Goal: Information Seeking & Learning: Compare options

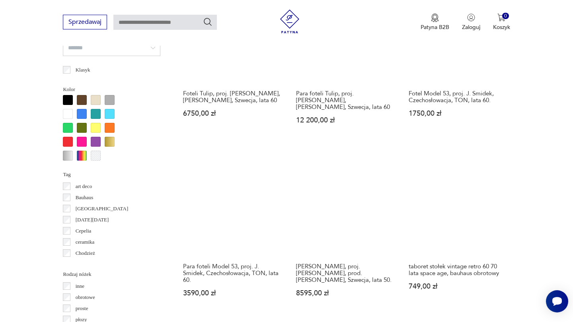
scroll to position [732, 0]
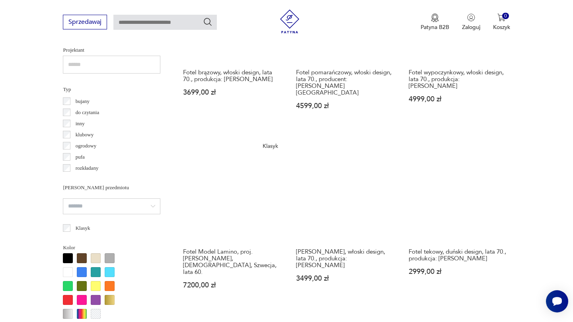
scroll to position [573, 0]
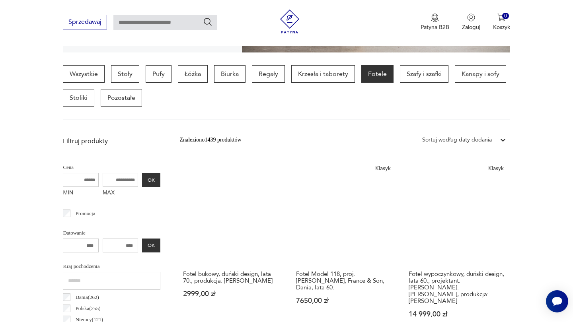
scroll to position [188, 0]
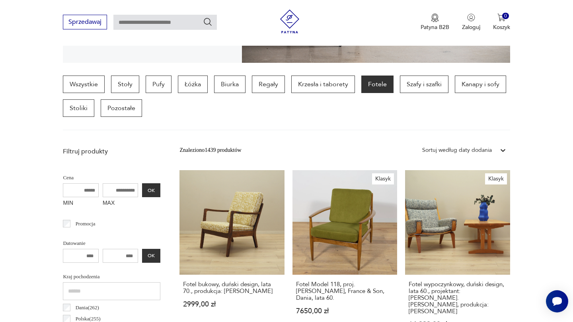
click at [103, 191] on input "MAX" at bounding box center [121, 190] width 36 height 14
type input "****"
click at [142, 191] on button "OK" at bounding box center [151, 190] width 18 height 14
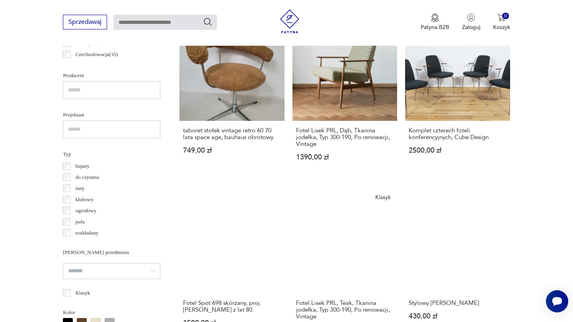
scroll to position [509, 0]
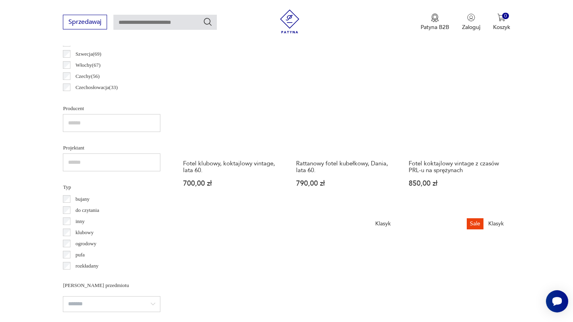
scroll to position [474, 0]
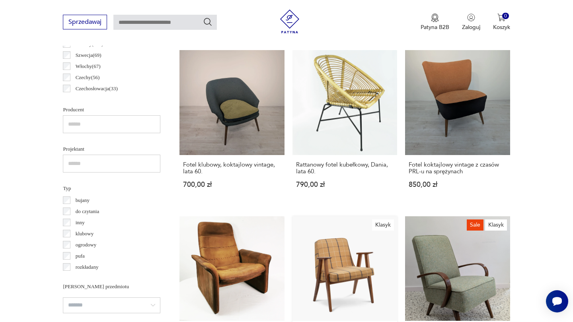
click at [397, 216] on link "Klasyk Fotel 366, projekt [PERSON_NAME] 1560,00 zł" at bounding box center [344, 297] width 105 height 162
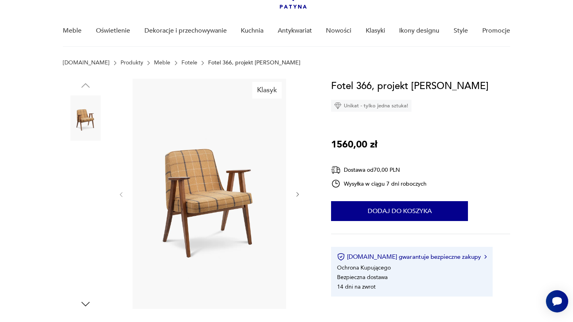
scroll to position [55, 0]
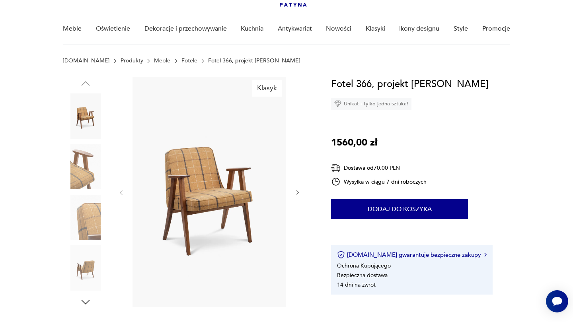
click at [298, 193] on icon "button" at bounding box center [297, 193] width 2 height 5
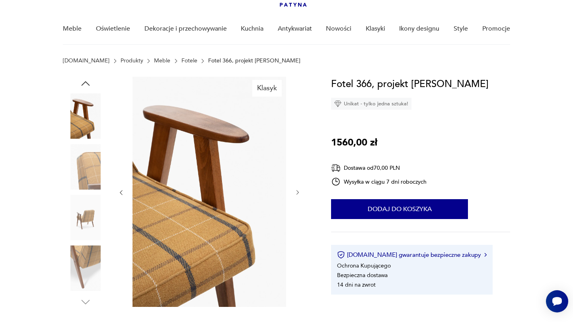
click at [297, 194] on icon "button" at bounding box center [297, 192] width 7 height 7
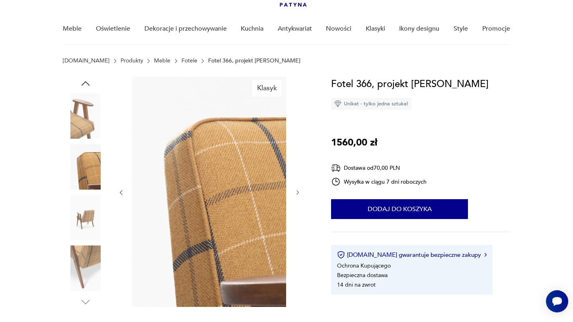
click at [297, 194] on icon "button" at bounding box center [297, 192] width 7 height 7
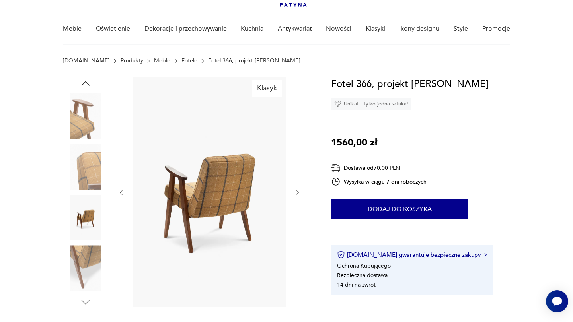
click at [297, 194] on icon "button" at bounding box center [297, 192] width 7 height 7
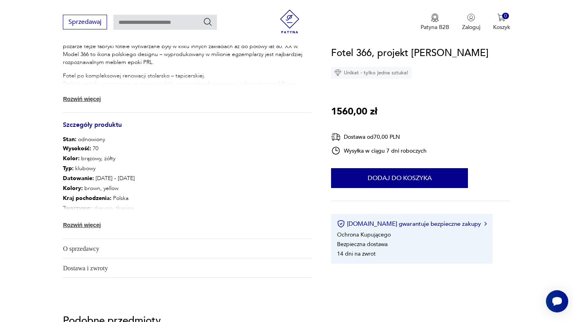
scroll to position [366, 0]
click at [104, 225] on img at bounding box center [105, 224] width 8 height 8
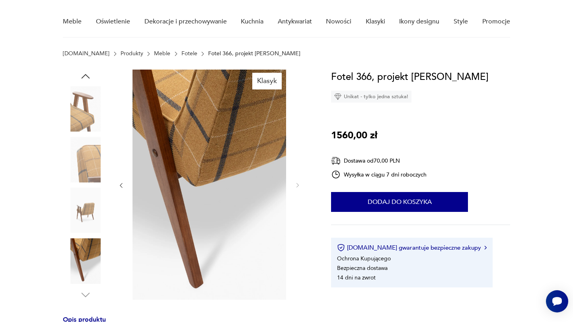
scroll to position [63, 0]
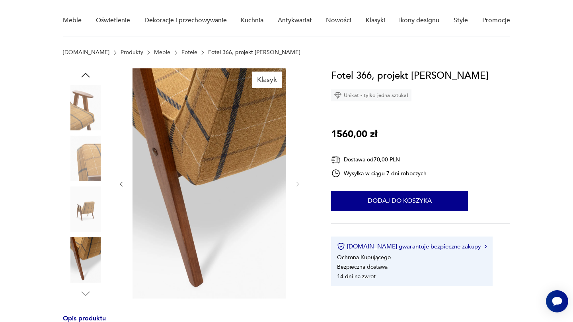
click at [94, 153] on img at bounding box center [85, 158] width 45 height 45
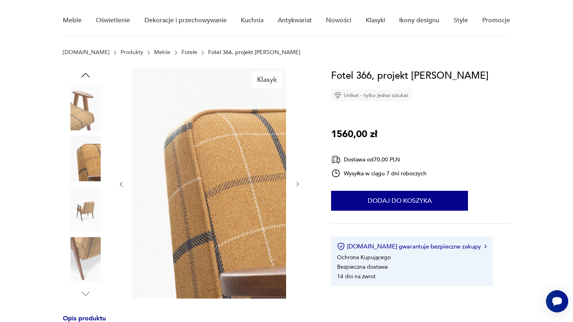
click at [86, 121] on img at bounding box center [85, 107] width 45 height 45
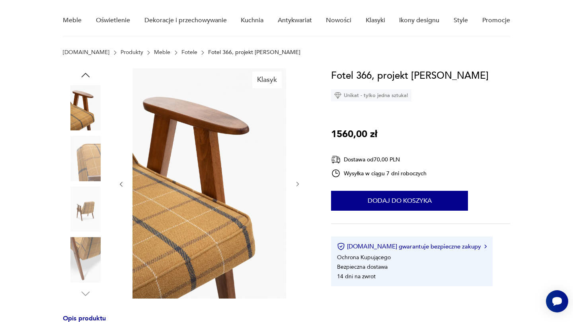
scroll to position [64, 0]
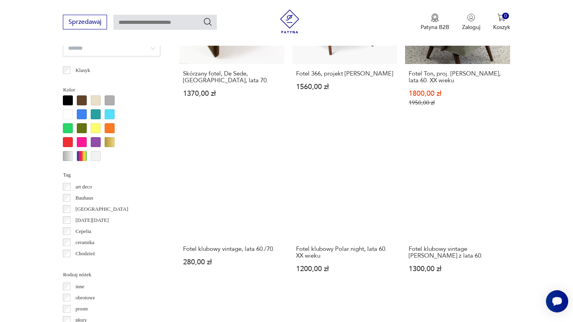
scroll to position [732, 0]
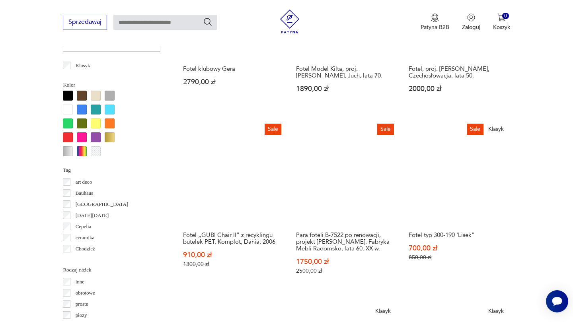
scroll to position [736, 0]
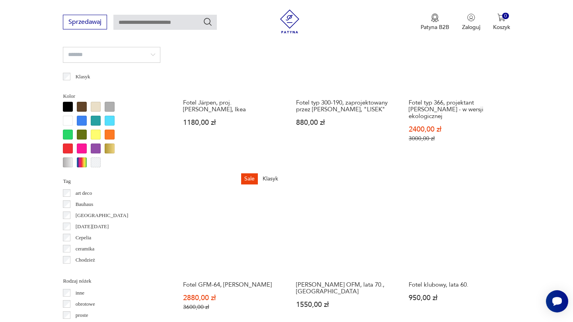
scroll to position [725, 0]
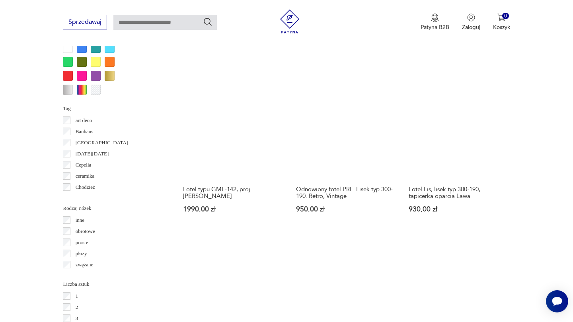
scroll to position [798, 0]
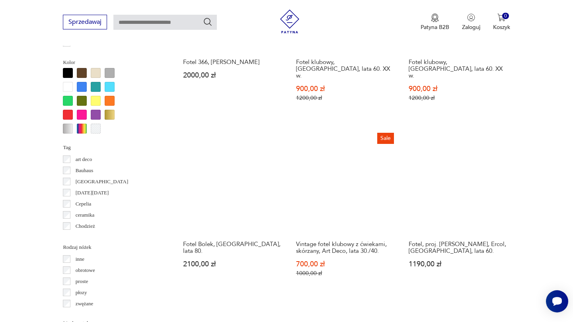
scroll to position [759, 0]
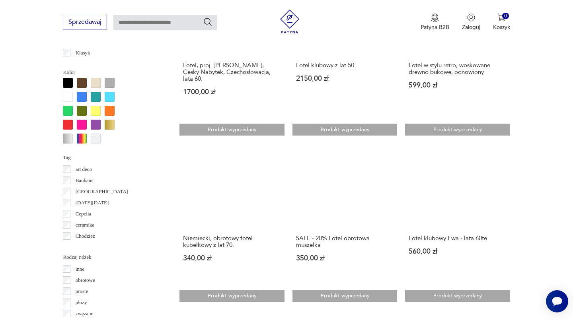
scroll to position [750, 0]
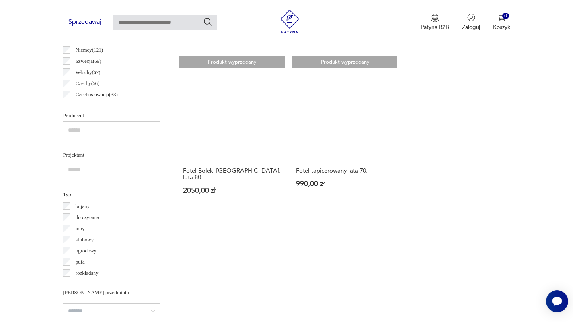
scroll to position [469, 0]
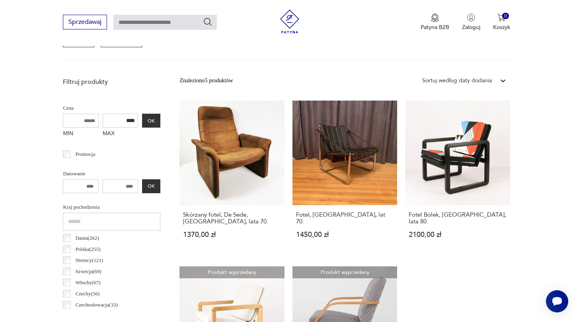
scroll to position [212, 0]
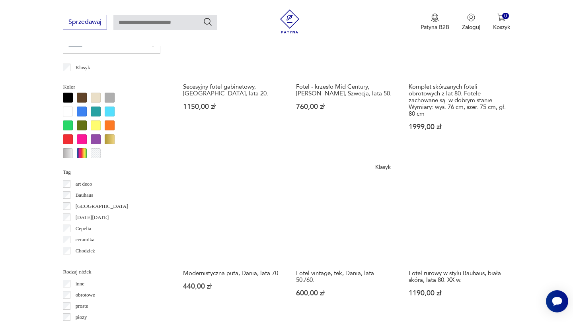
scroll to position [735, 0]
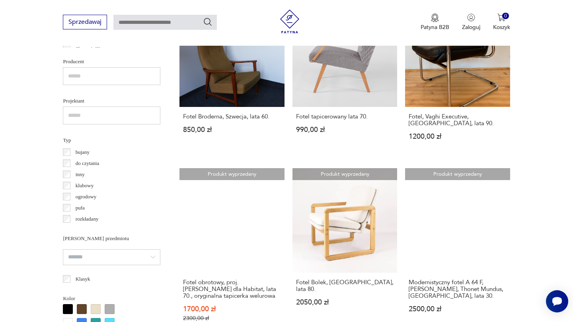
scroll to position [523, 0]
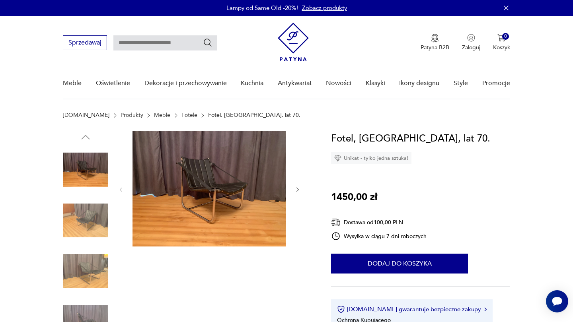
scroll to position [0, 0]
click at [216, 179] on img at bounding box center [210, 188] width 154 height 115
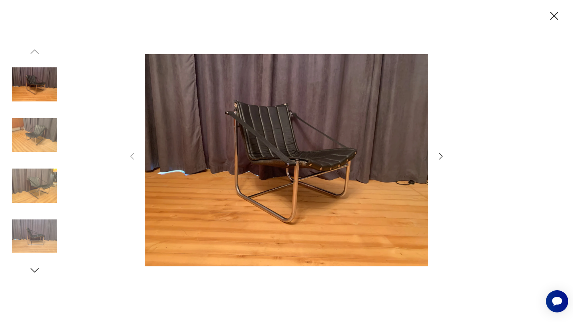
click at [440, 156] on icon "button" at bounding box center [441, 157] width 10 height 10
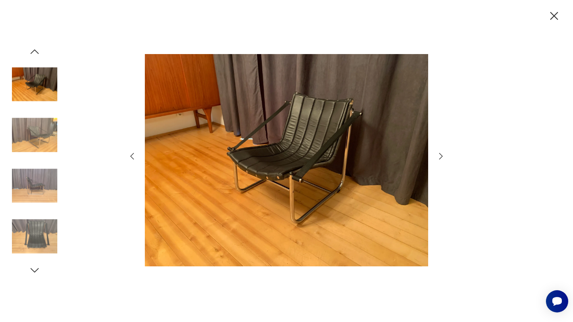
click at [440, 156] on icon "button" at bounding box center [441, 157] width 10 height 10
